Goal: Book appointment/travel/reservation

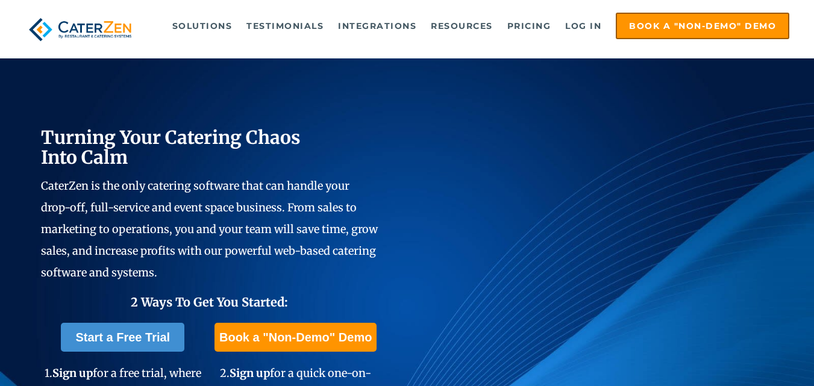
click at [118, 146] on span "Turning Your Catering Chaos Into Calm" at bounding box center [171, 147] width 260 height 43
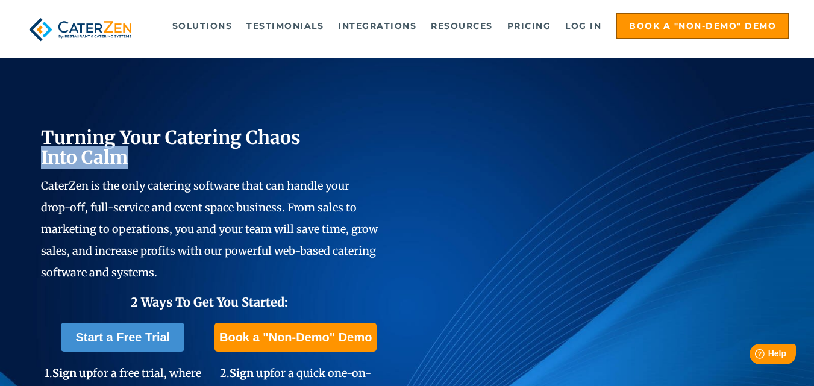
click at [118, 146] on span "Turning Your Catering Chaos Into Calm" at bounding box center [171, 147] width 260 height 43
click at [98, 148] on span "Turning Your Catering Chaos Into Calm" at bounding box center [171, 147] width 260 height 43
click at [90, 189] on span "CaterZen is the only catering software that can handle your drop-off, full-serv…" at bounding box center [209, 229] width 337 height 101
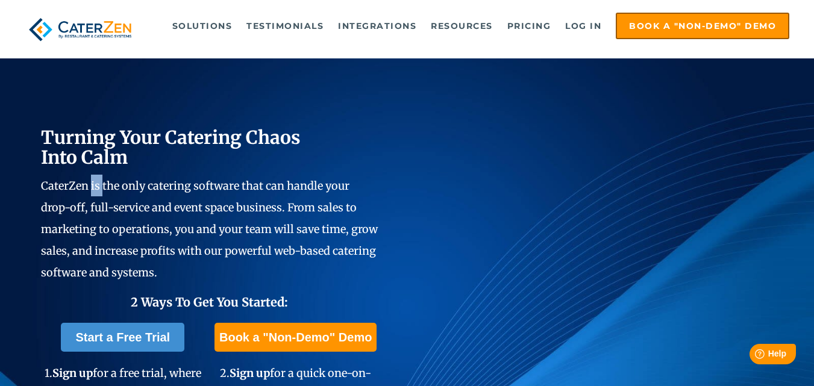
click at [90, 189] on span "CaterZen is the only catering software that can handle your drop-off, full-serv…" at bounding box center [209, 229] width 337 height 101
click at [59, 192] on span "CaterZen is the only catering software that can handle your drop-off, full-serv…" at bounding box center [209, 229] width 337 height 101
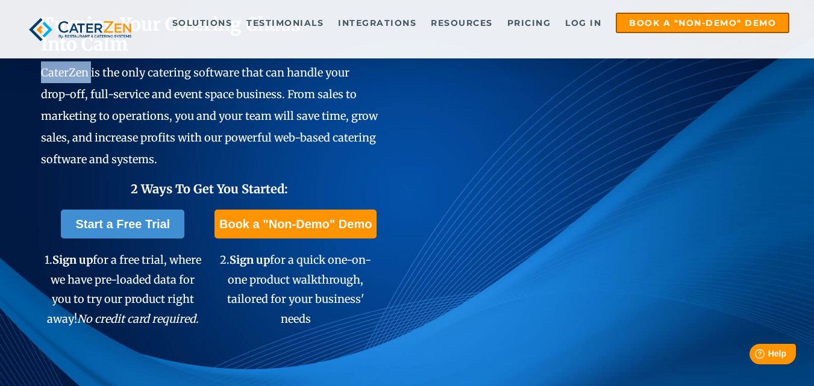
scroll to position [121, 0]
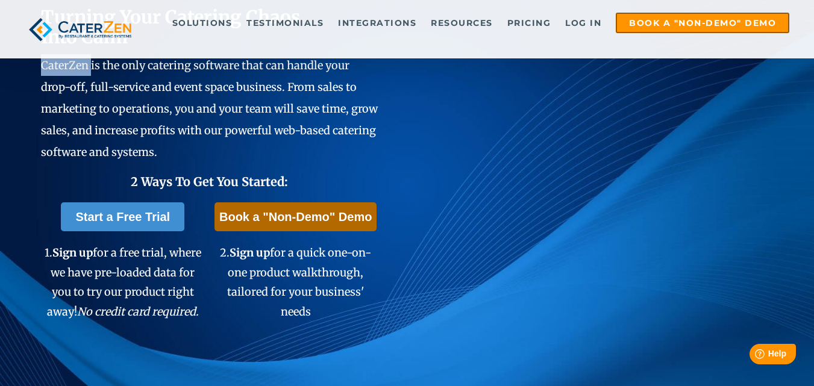
click at [302, 213] on link "Book a "Non-Demo" Demo" at bounding box center [296, 217] width 162 height 29
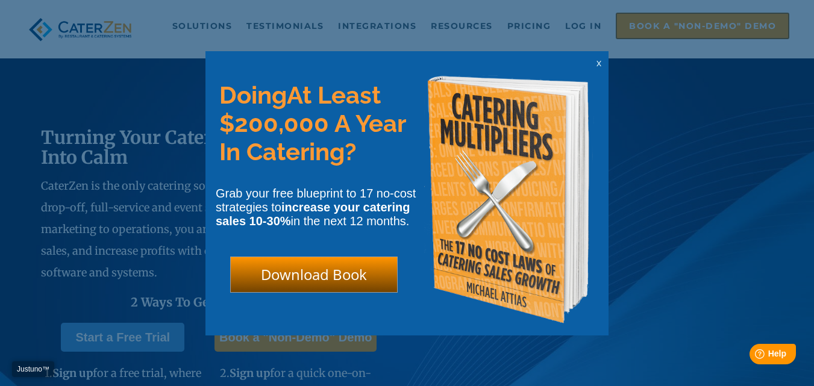
click at [600, 64] on span "x" at bounding box center [599, 62] width 5 height 11
